Goal: Task Accomplishment & Management: Use online tool/utility

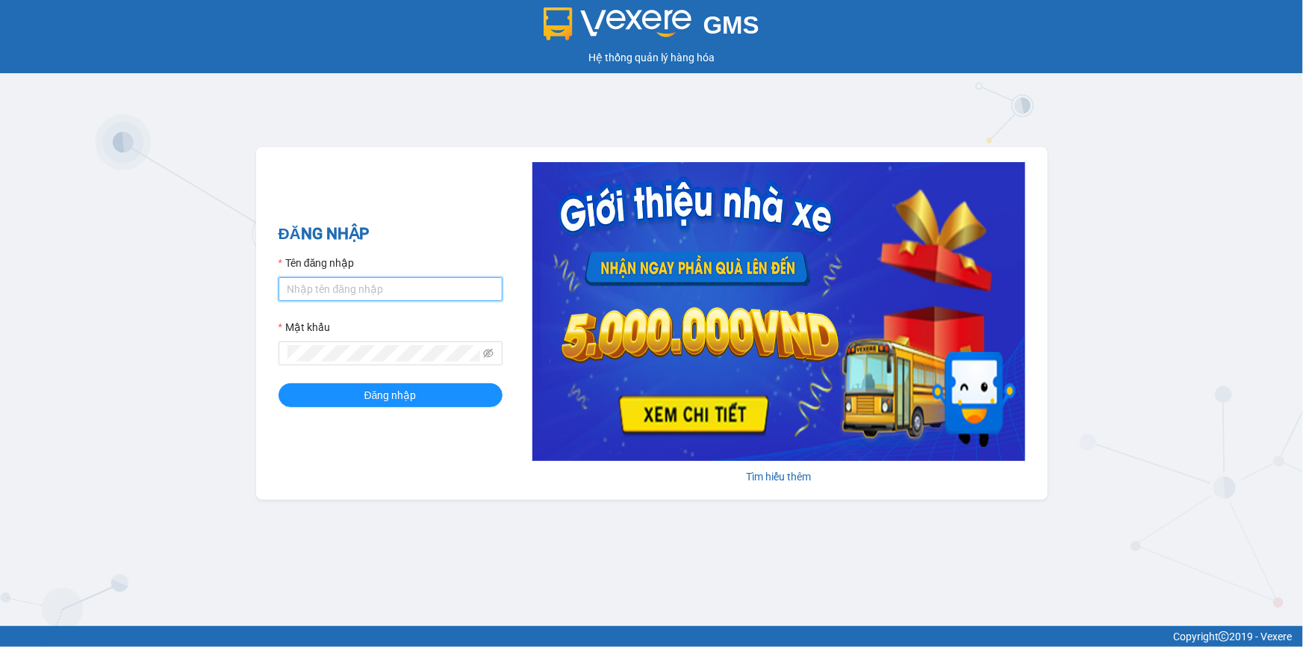
click at [479, 291] on input "Tên đăng nhập" at bounding box center [391, 289] width 224 height 24
type input "vietdanh.namhailimo"
click at [279, 383] on button "Đăng nhập" at bounding box center [391, 395] width 224 height 24
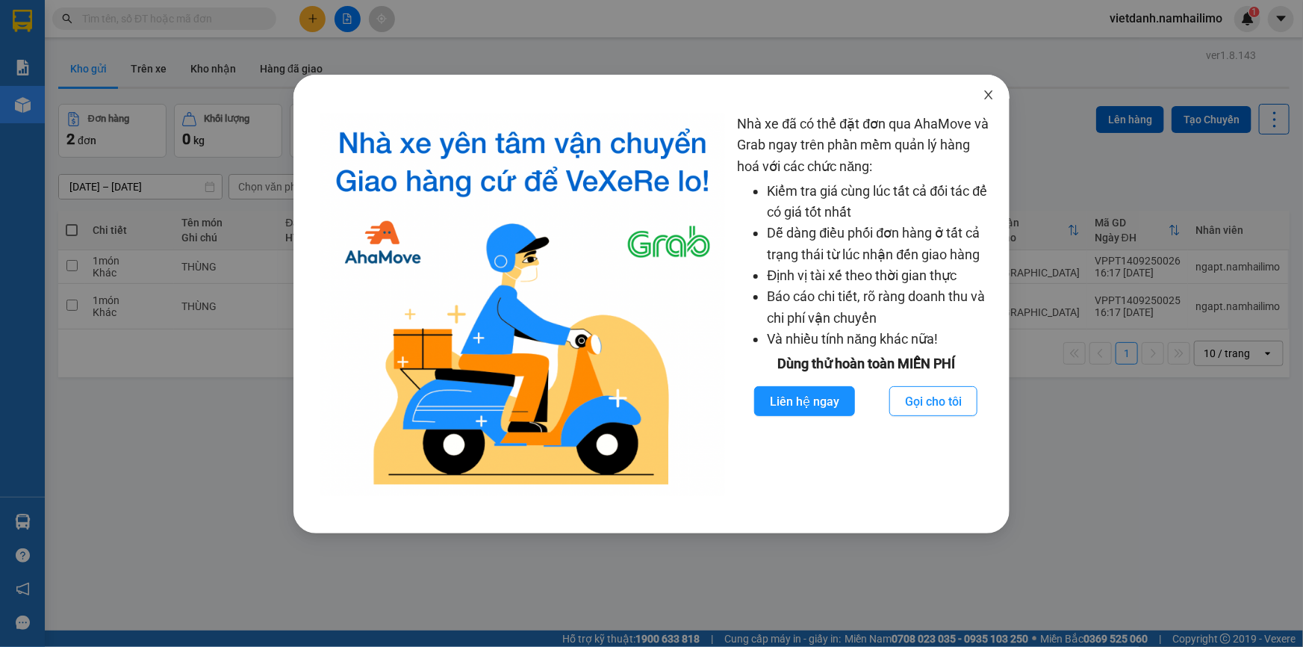
click at [990, 98] on icon "close" at bounding box center [989, 95] width 12 height 12
